Goal: Information Seeking & Learning: Learn about a topic

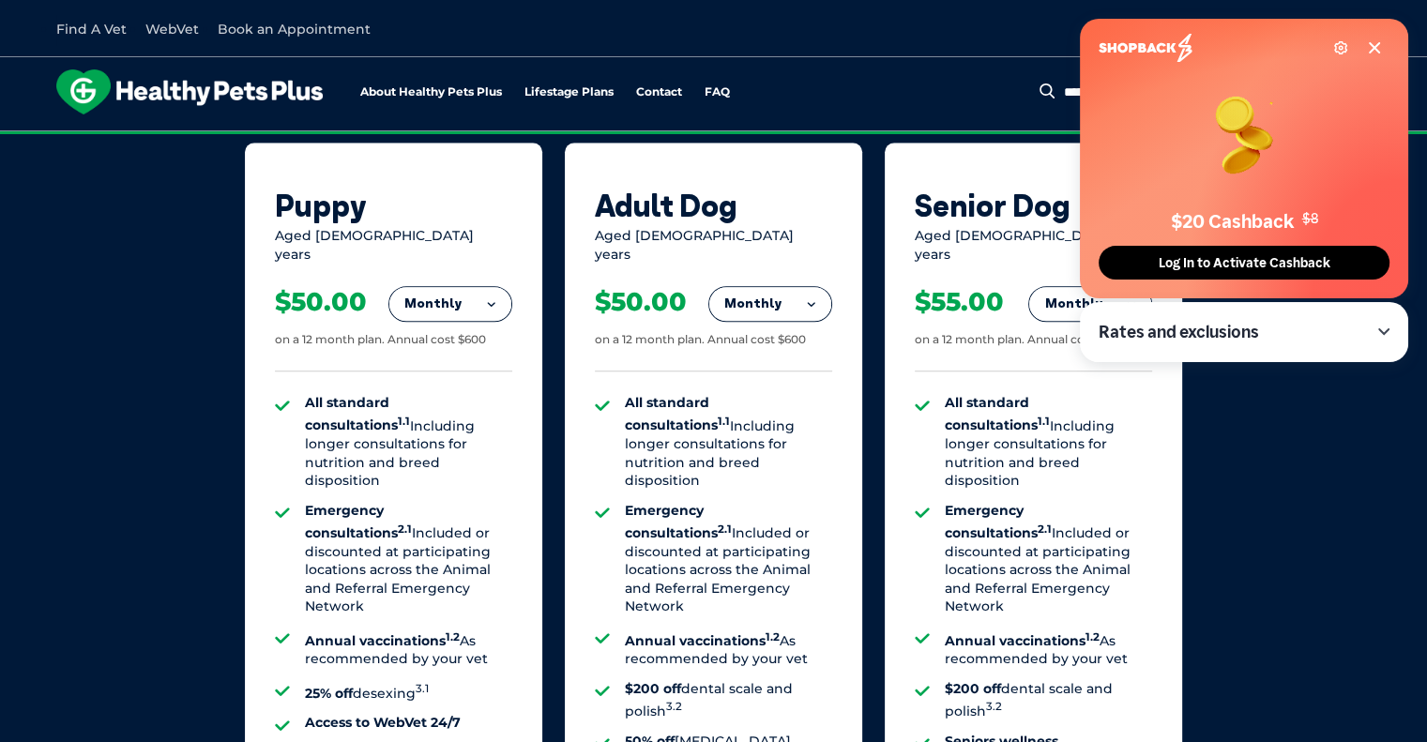
scroll to position [941, 0]
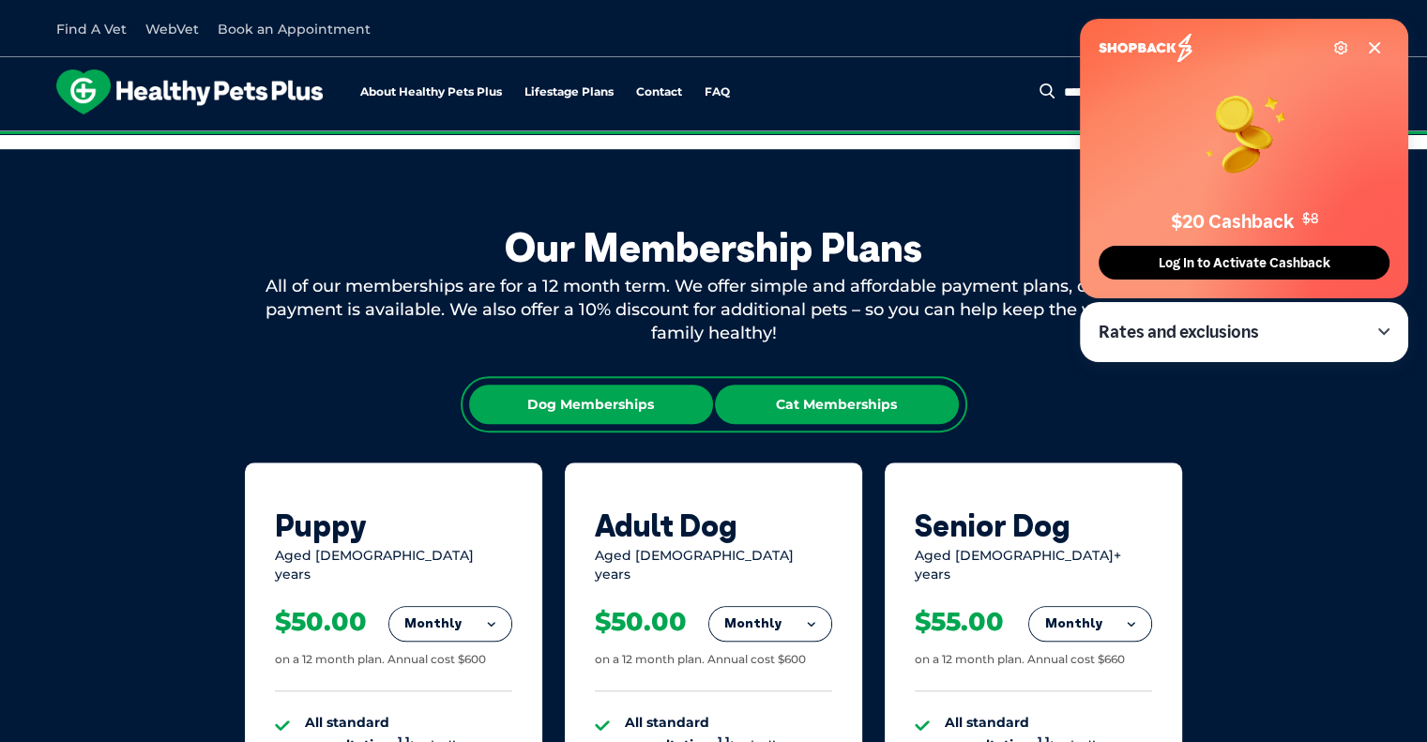
click at [783, 398] on div "Cat Memberships" at bounding box center [837, 404] width 244 height 39
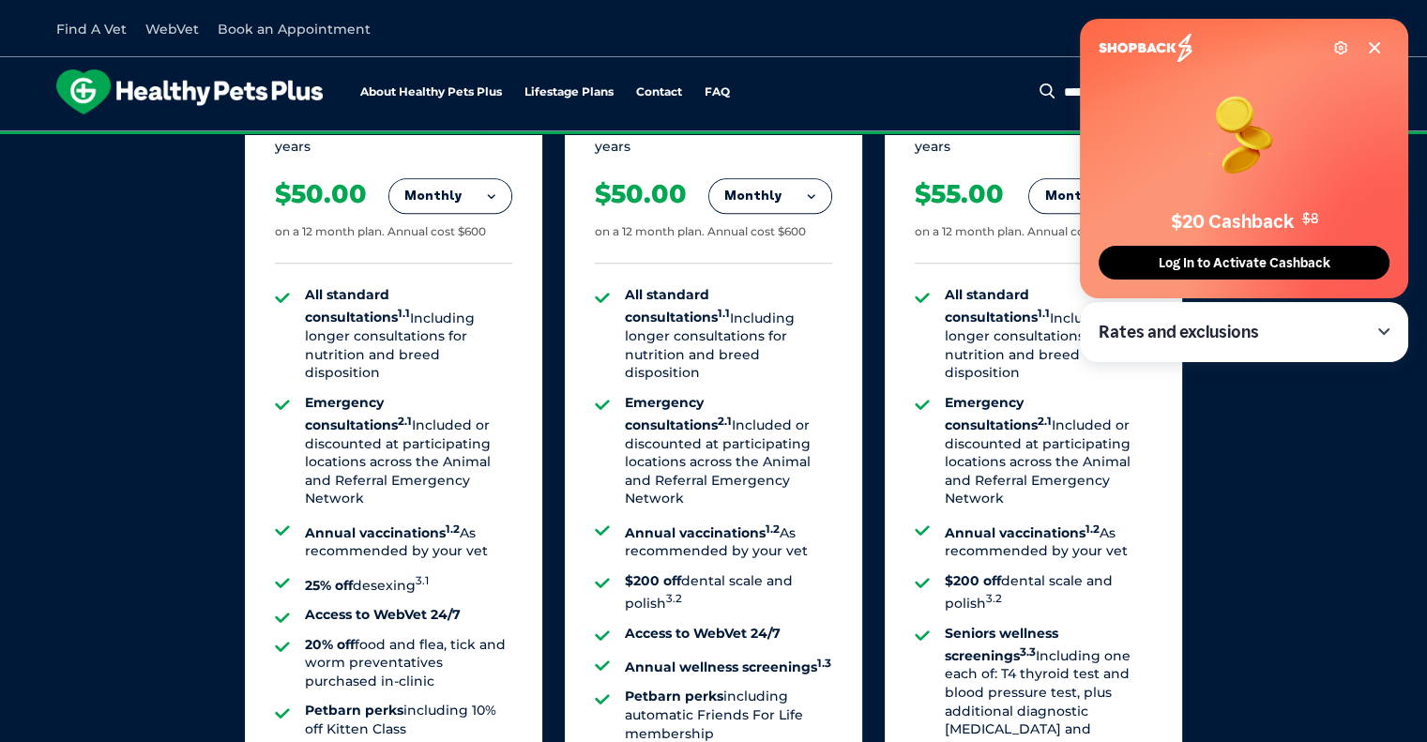
scroll to position [1832, 0]
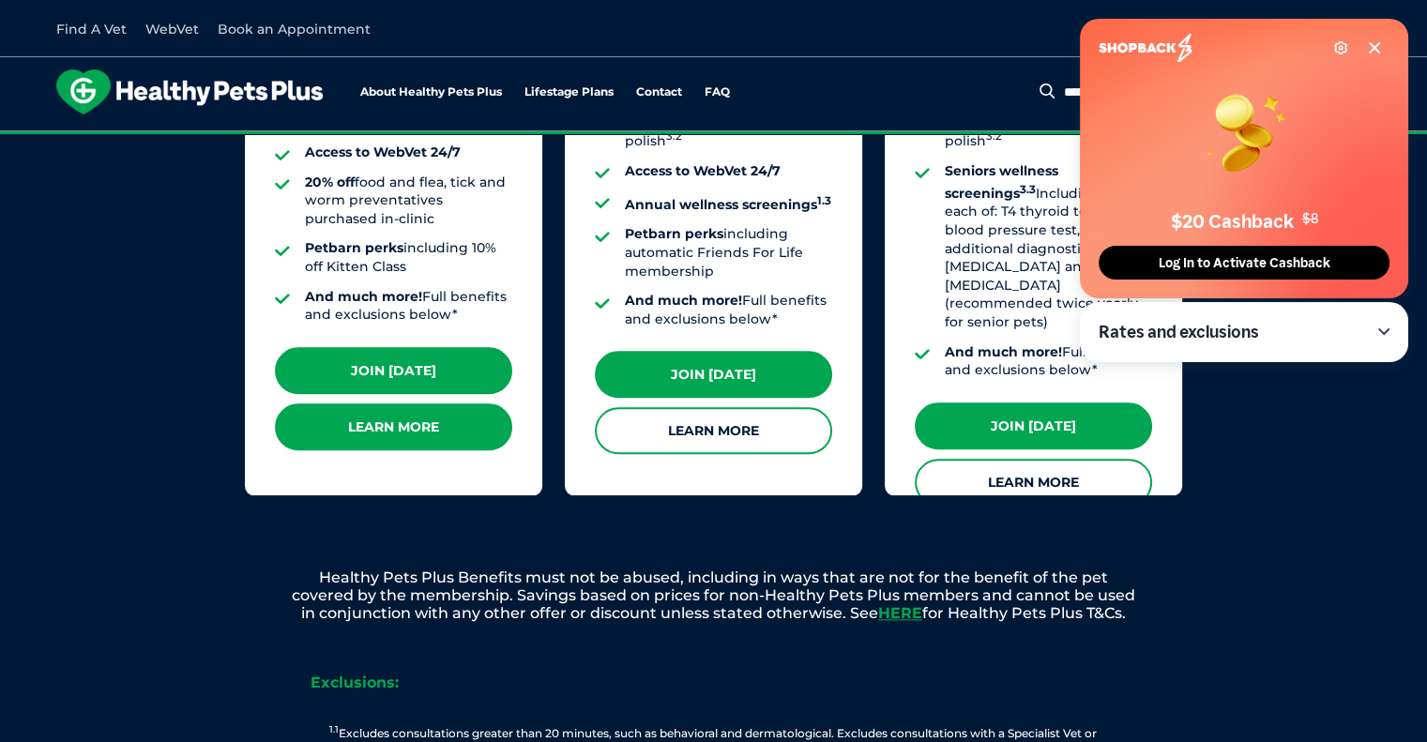
click at [424, 412] on link "Learn More" at bounding box center [393, 426] width 237 height 47
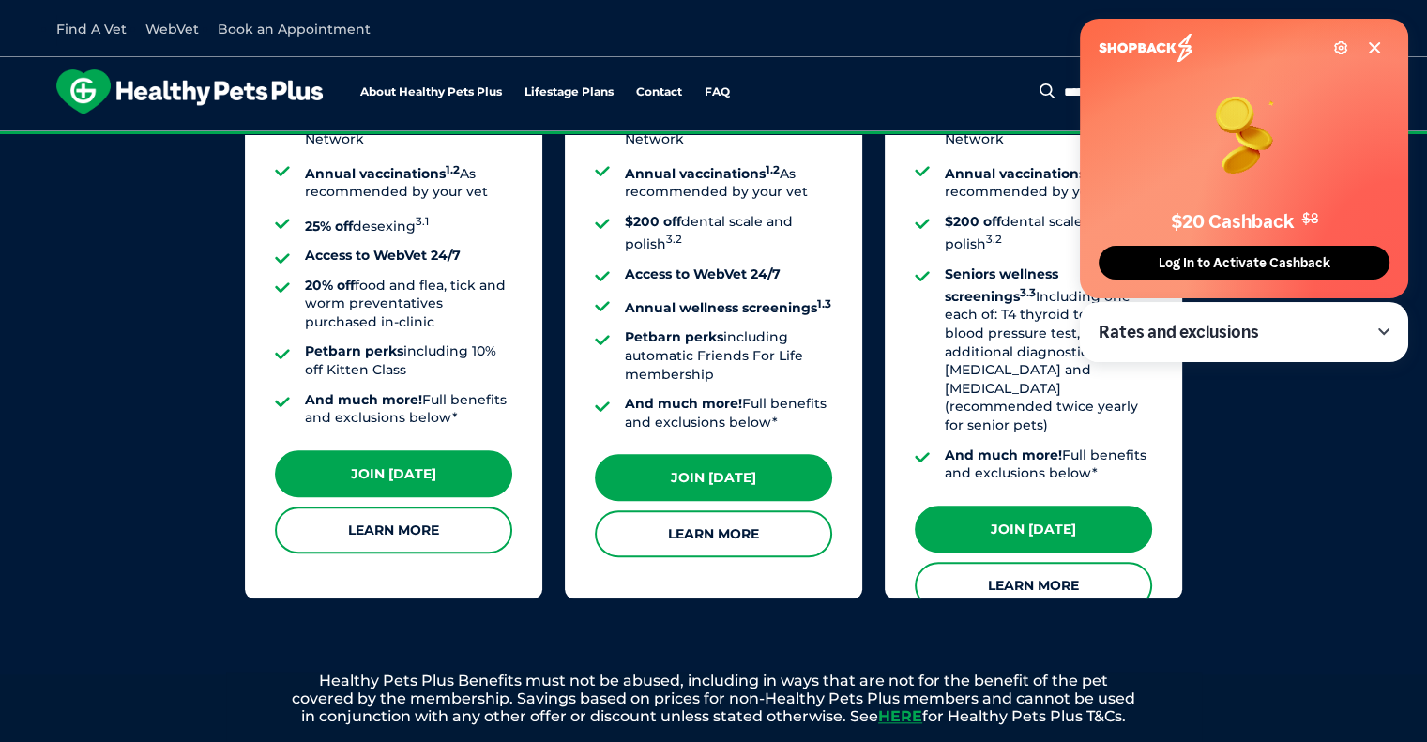
scroll to position [1729, 0]
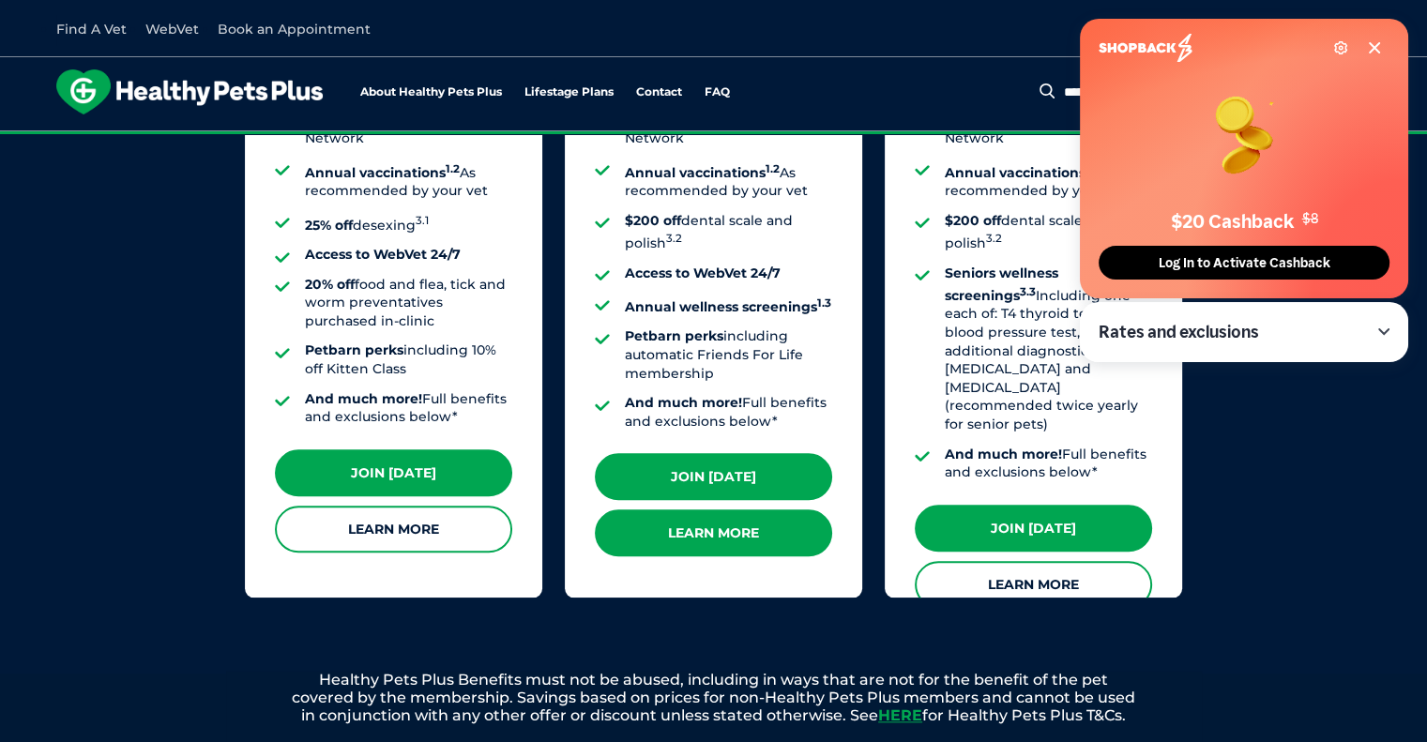
click at [755, 509] on link "Learn More" at bounding box center [713, 532] width 237 height 47
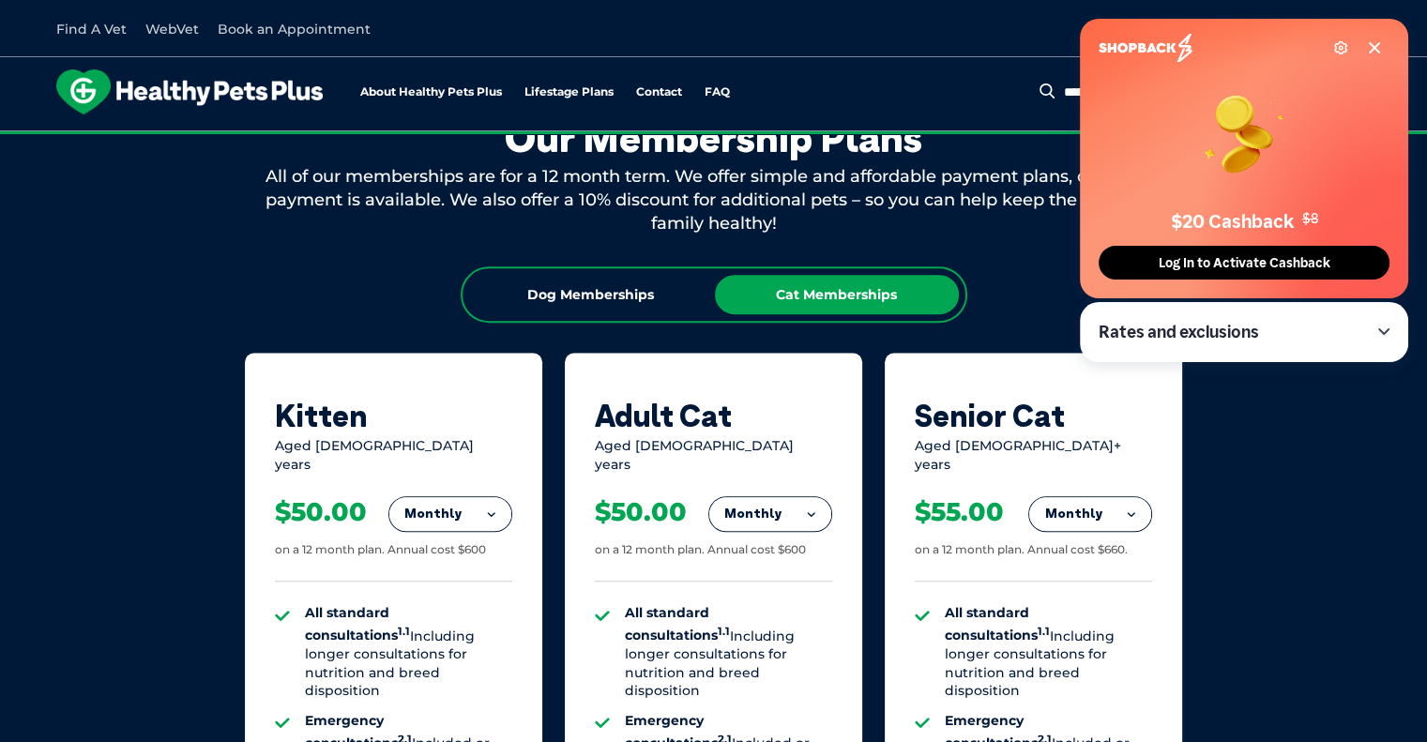
scroll to position [1005, 0]
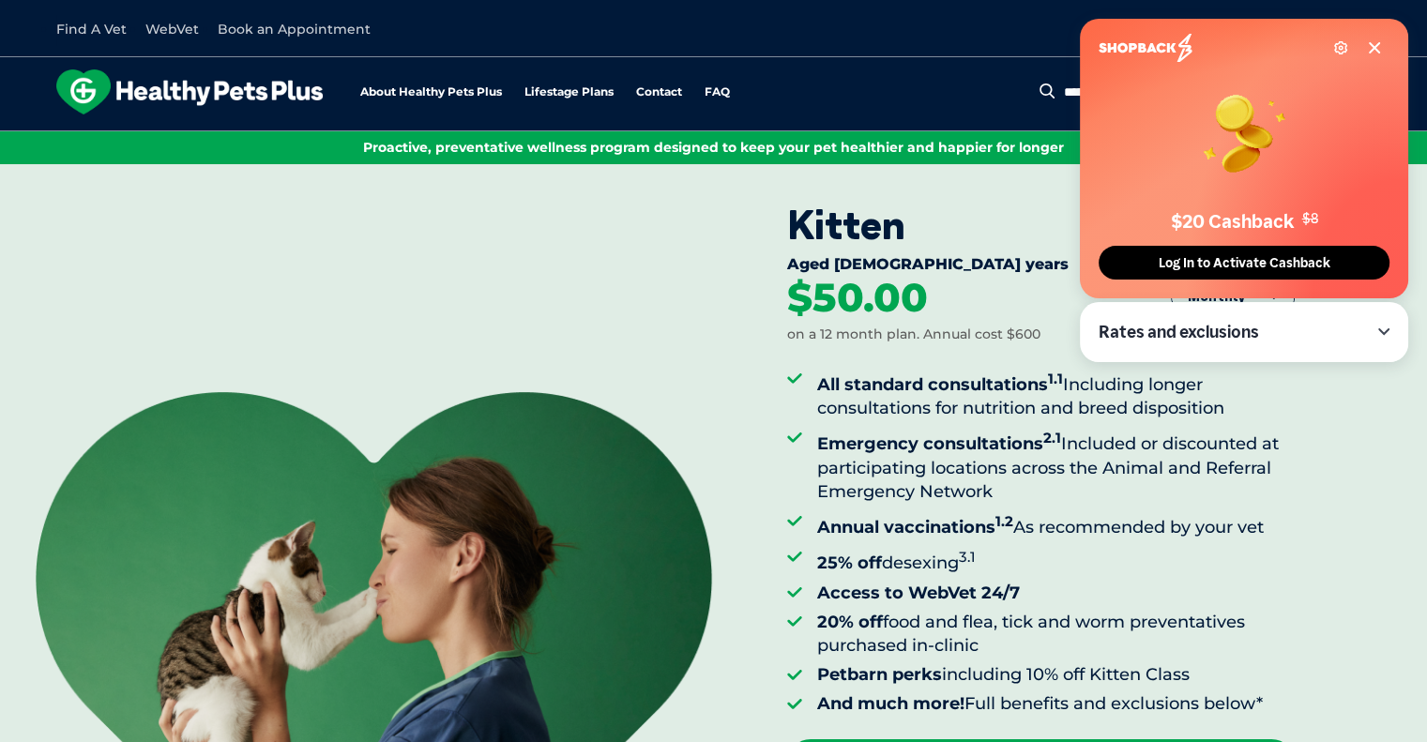
click at [1370, 53] on icon at bounding box center [1374, 47] width 9 height 9
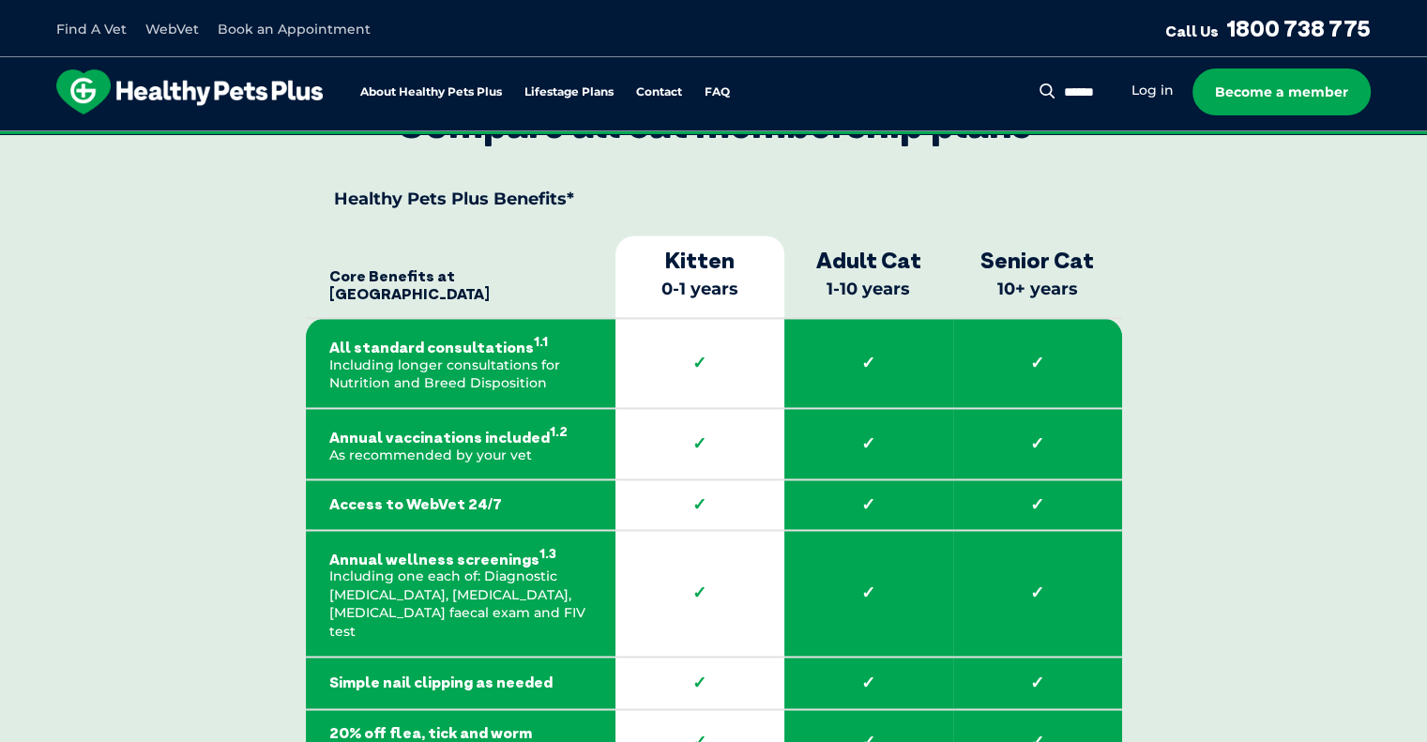
scroll to position [2693, 0]
click at [882, 259] on strong "Adult Cat" at bounding box center [869, 261] width 150 height 27
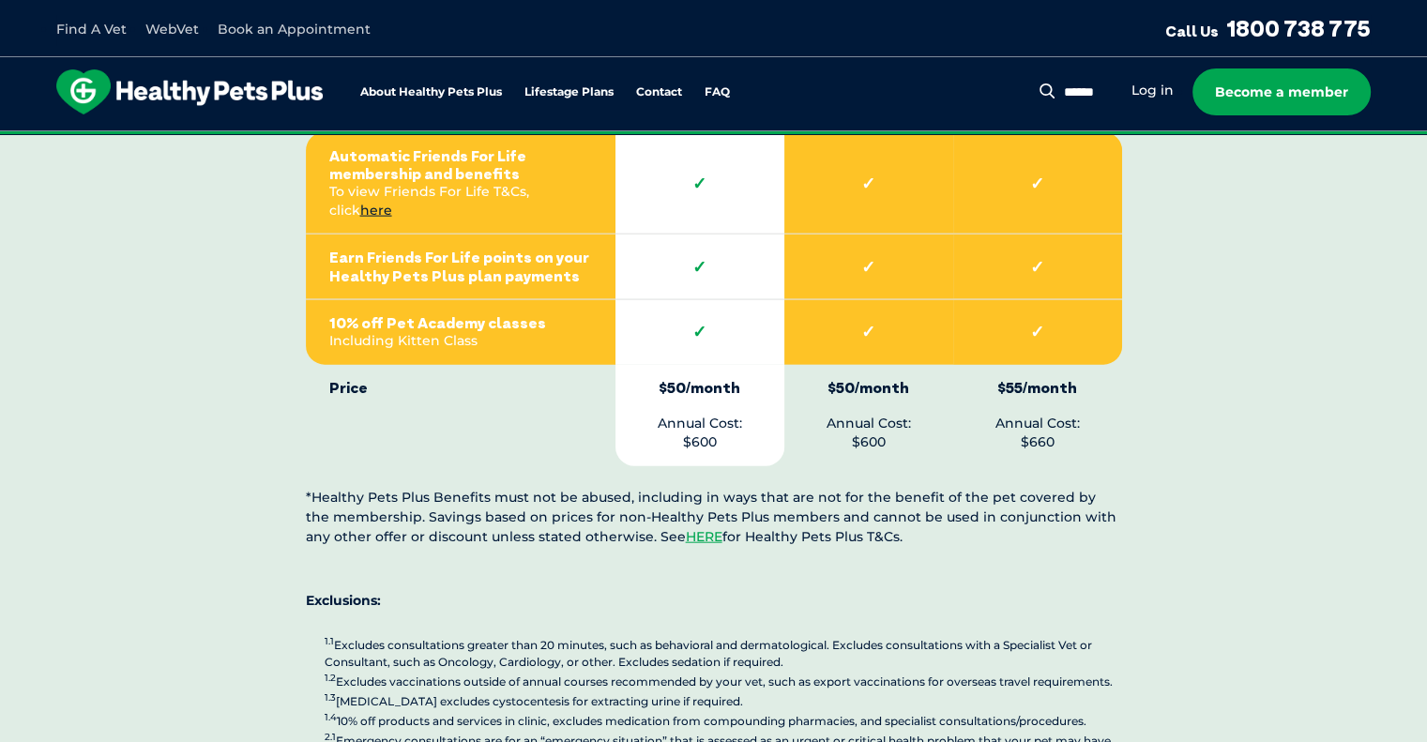
scroll to position [4252, 0]
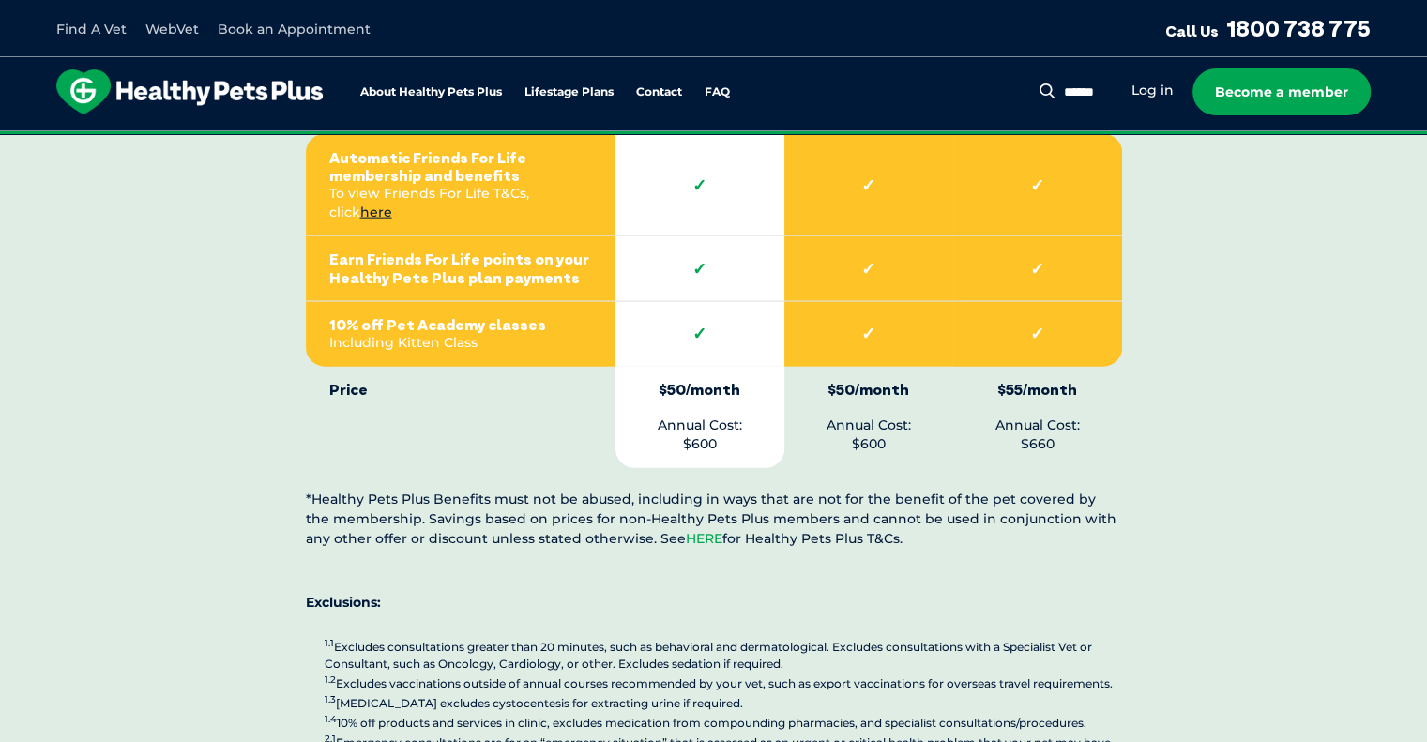
click at [686, 530] on link "HERE" at bounding box center [704, 538] width 37 height 17
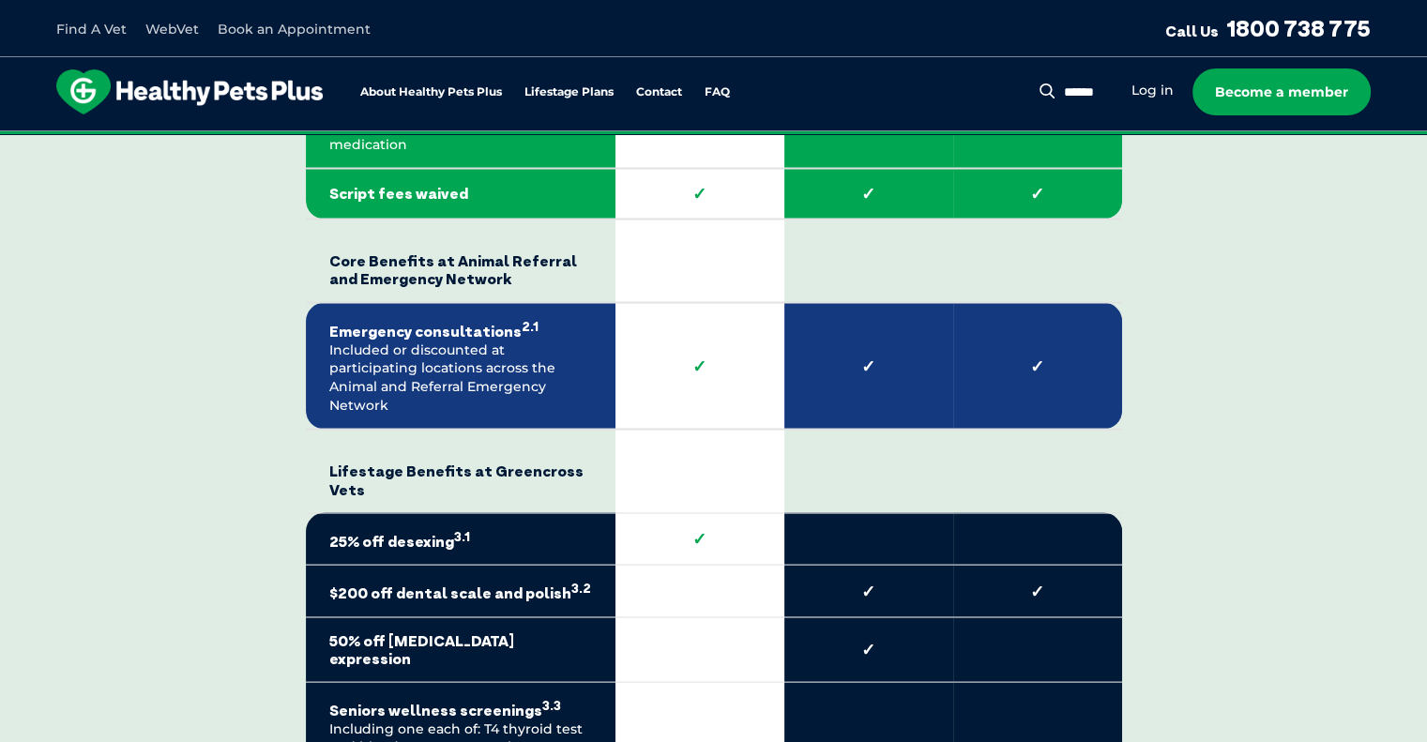
scroll to position [3227, 0]
